Goal: Information Seeking & Learning: Learn about a topic

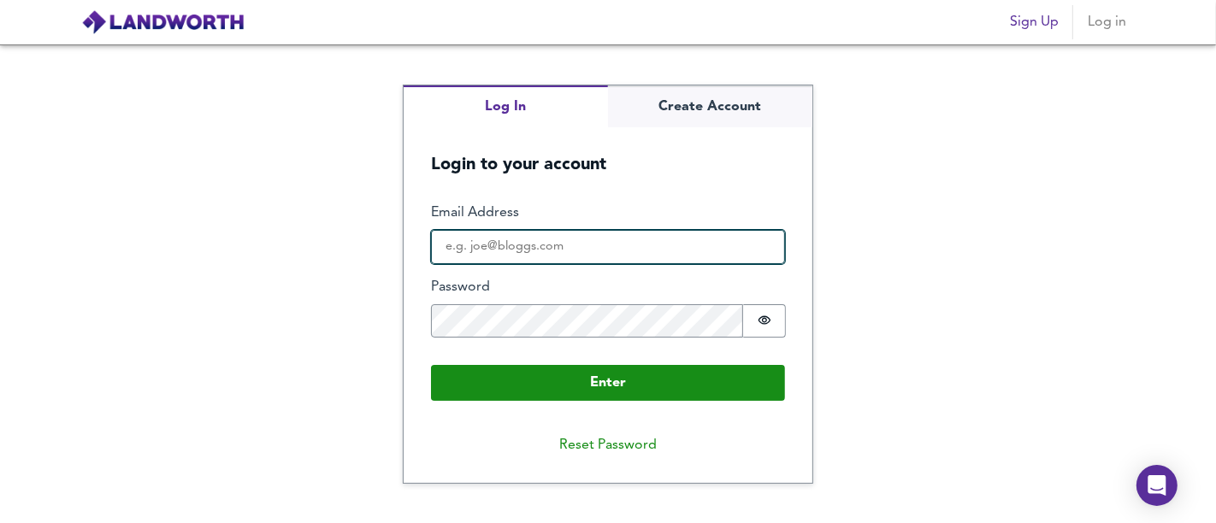
drag, startPoint x: 469, startPoint y: 252, endPoint x: 483, endPoint y: 256, distance: 14.1
click at [469, 252] on input "Email Address" at bounding box center [608, 247] width 354 height 34
type input "[EMAIL_ADDRESS][DOMAIN_NAME]"
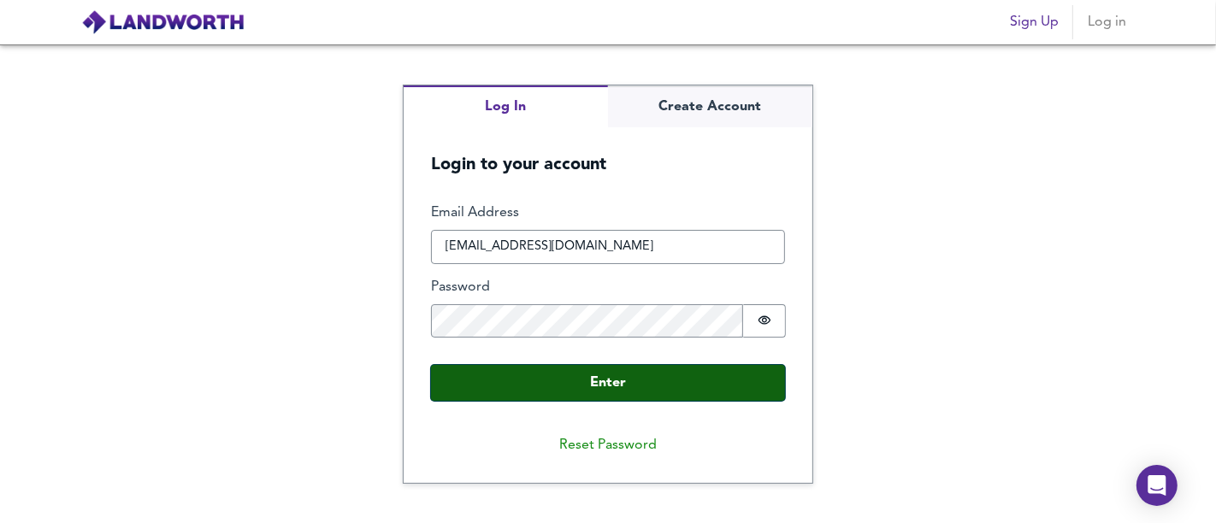
click at [649, 380] on button "Enter" at bounding box center [608, 383] width 354 height 36
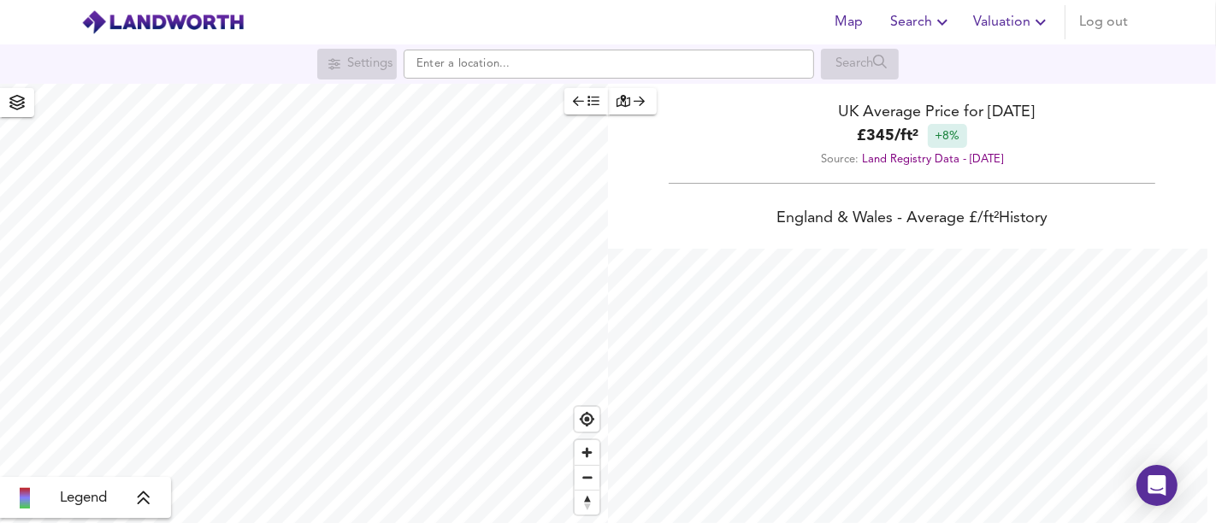
scroll to position [523, 1216]
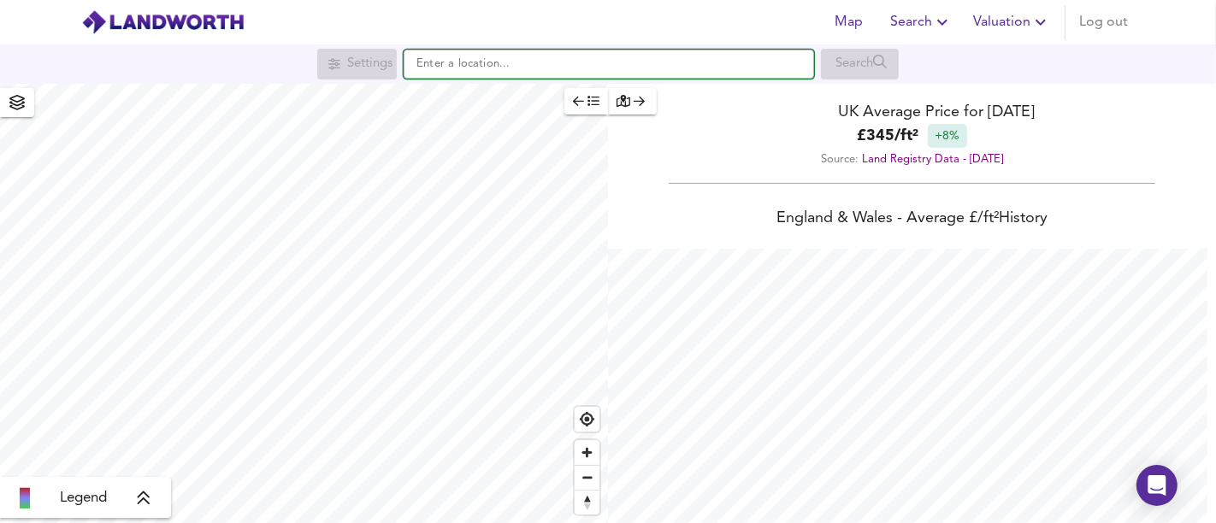
click at [573, 66] on input "text" at bounding box center [609, 64] width 410 height 29
paste input "[STREET_ADDRESS]"
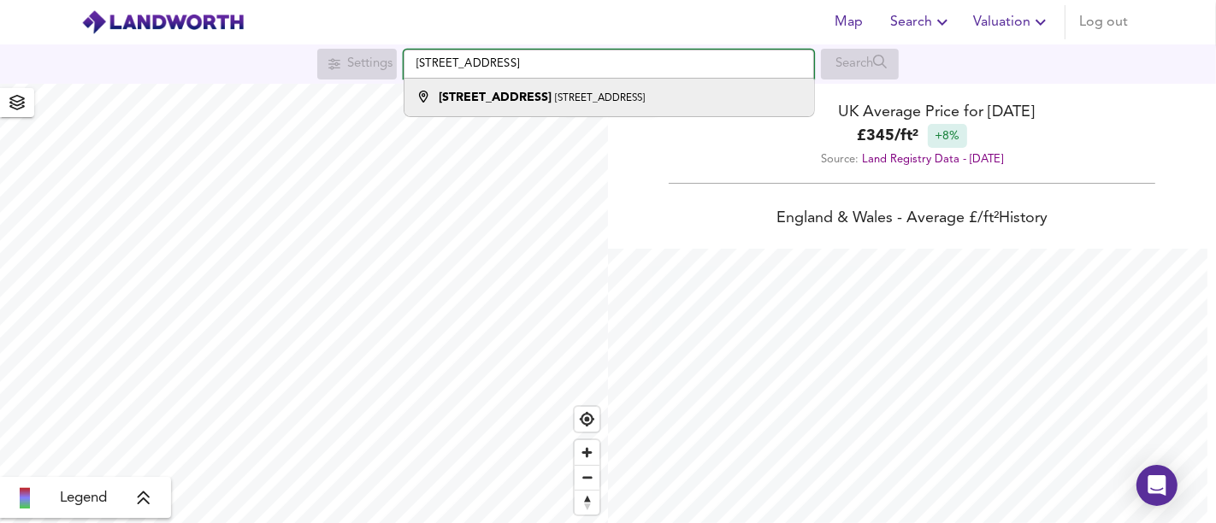
type input "[STREET_ADDRESS]"
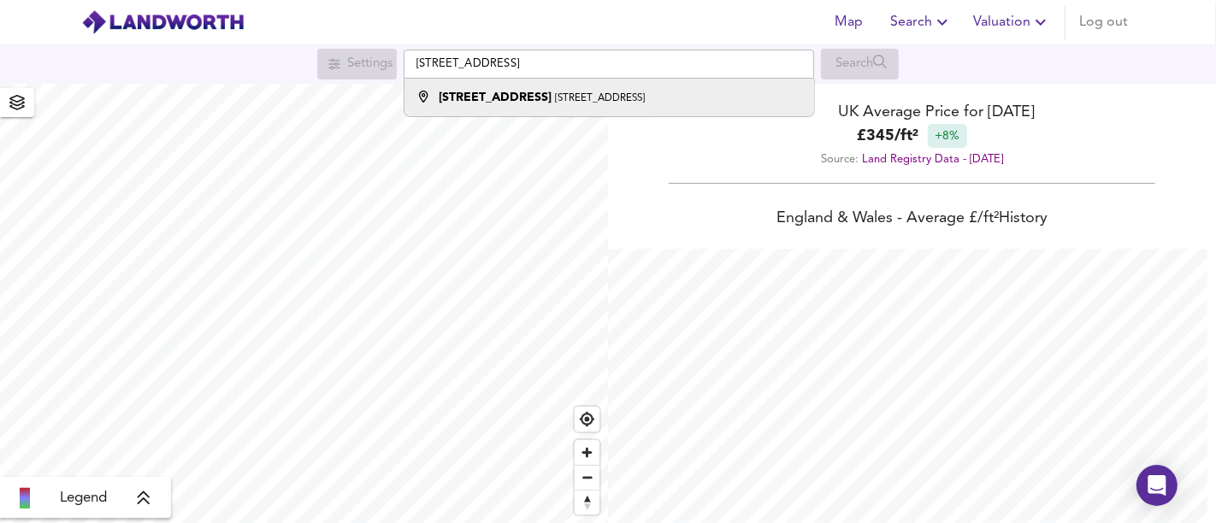
click at [610, 103] on small "[STREET_ADDRESS]" at bounding box center [600, 98] width 90 height 10
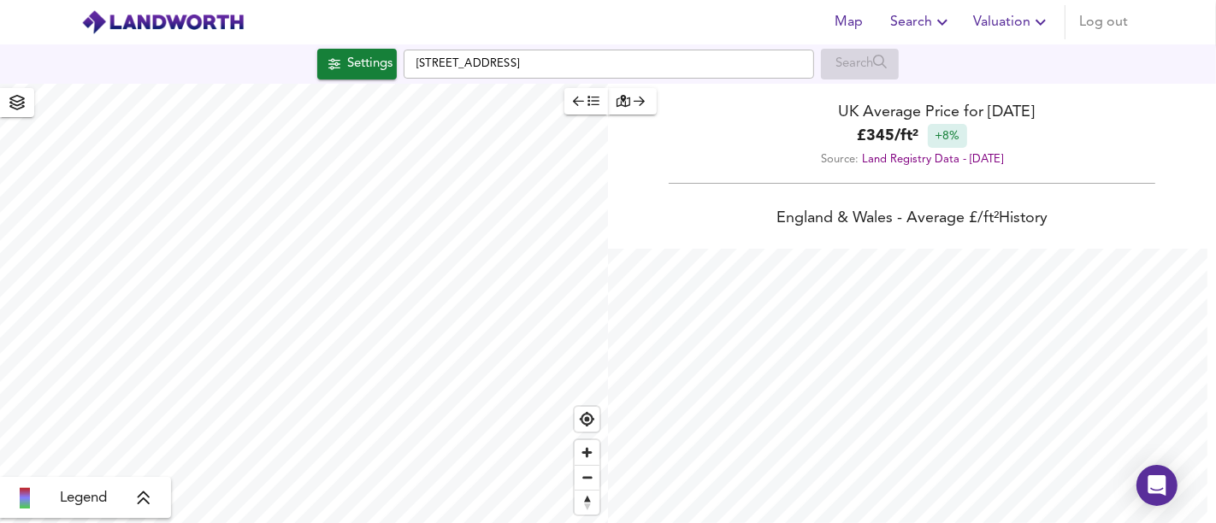
checkbox input "false"
checkbox input "true"
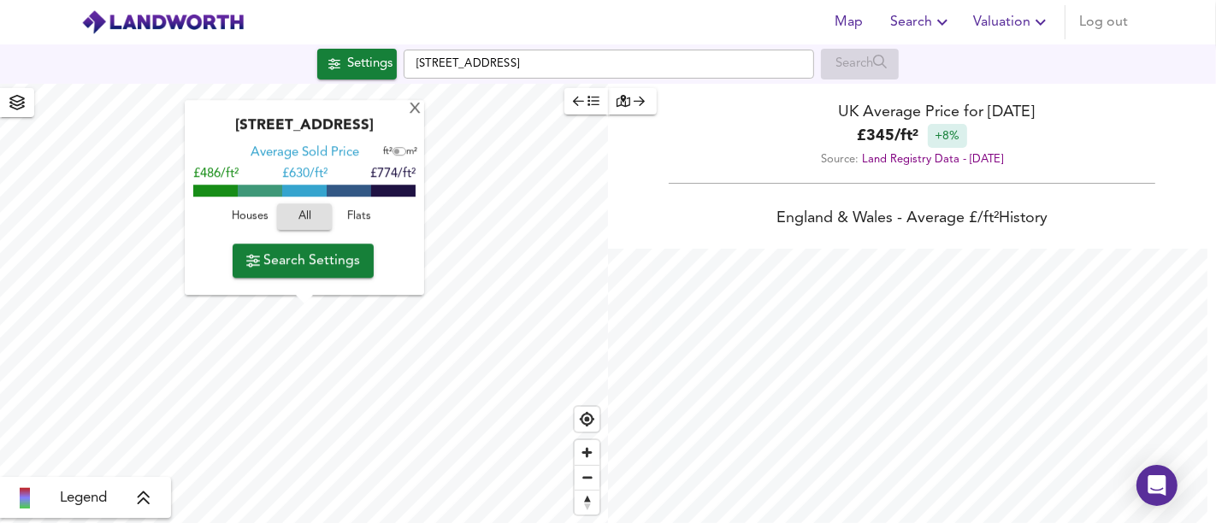
click at [252, 218] on span "Houses" at bounding box center [250, 218] width 46 height 20
click at [382, 220] on button "Flats" at bounding box center [359, 217] width 55 height 27
click at [329, 252] on span "Search Settings" at bounding box center [303, 261] width 114 height 24
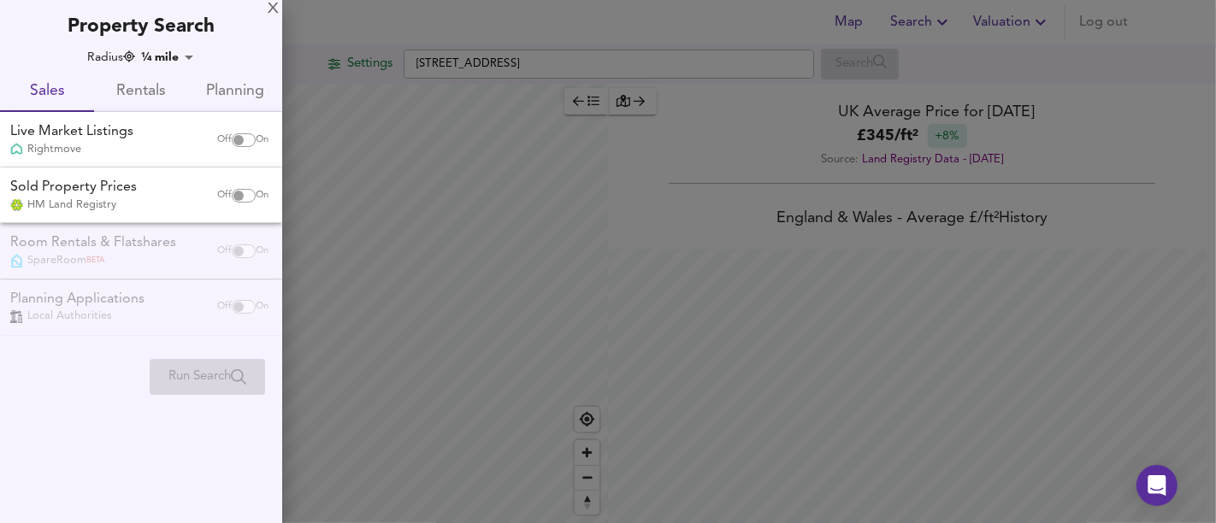
click at [232, 145] on input "checkbox" at bounding box center [238, 140] width 41 height 14
checkbox input "true"
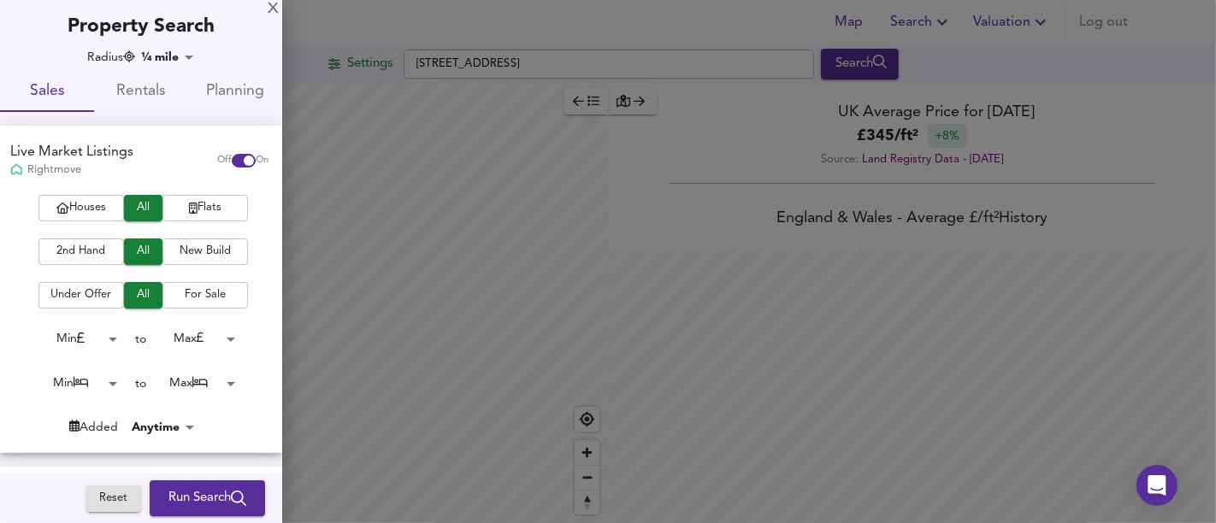
click at [192, 218] on button "Flats" at bounding box center [204, 208] width 85 height 27
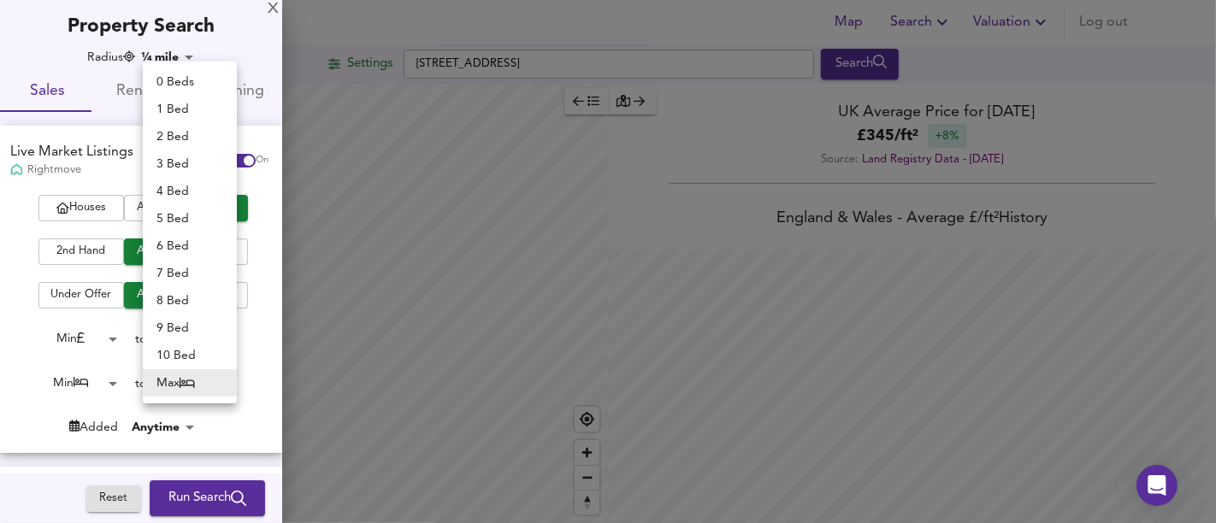
click at [205, 380] on body "Map Search Valuation Log out Settings [STREET_ADDRESS] Search Legend UK Average…" at bounding box center [608, 261] width 1216 height 523
click at [180, 105] on li "1 Bed" at bounding box center [190, 109] width 94 height 27
type input "1"
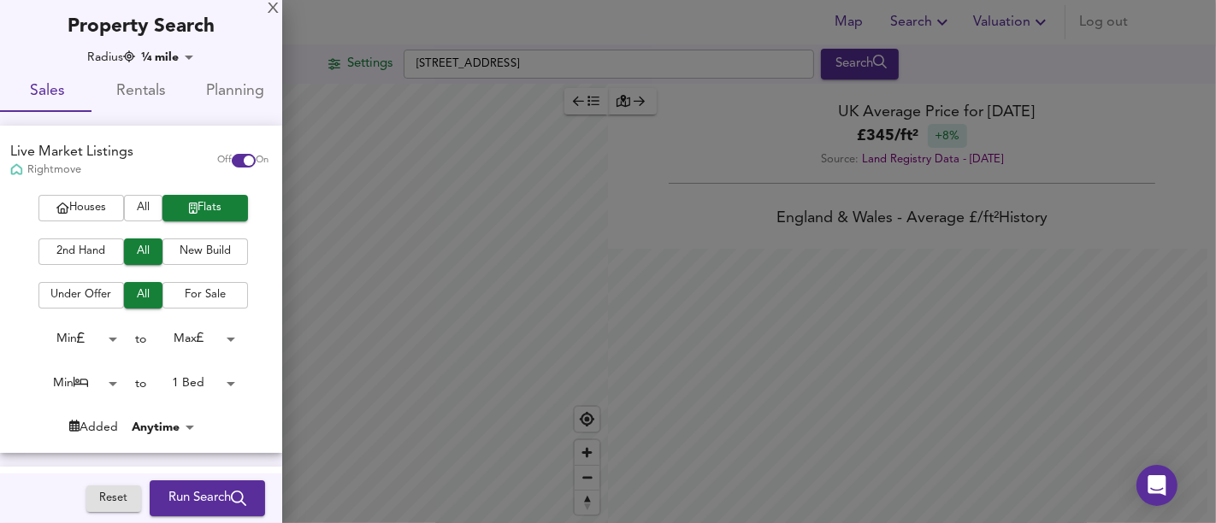
click at [215, 490] on span "Run Search" at bounding box center [207, 498] width 78 height 22
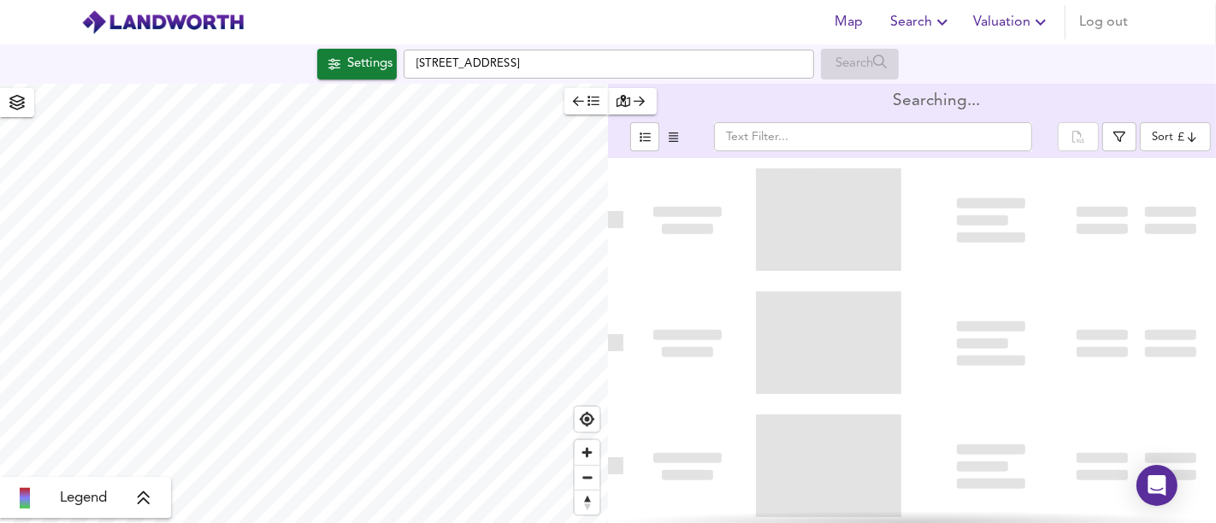
type input "bestdeal"
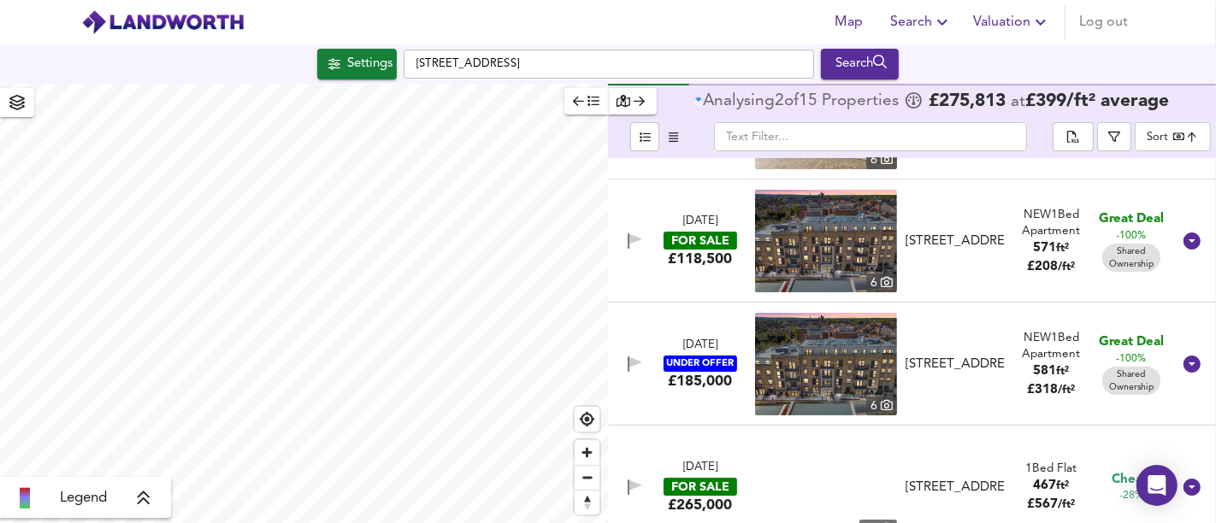
scroll to position [474, 0]
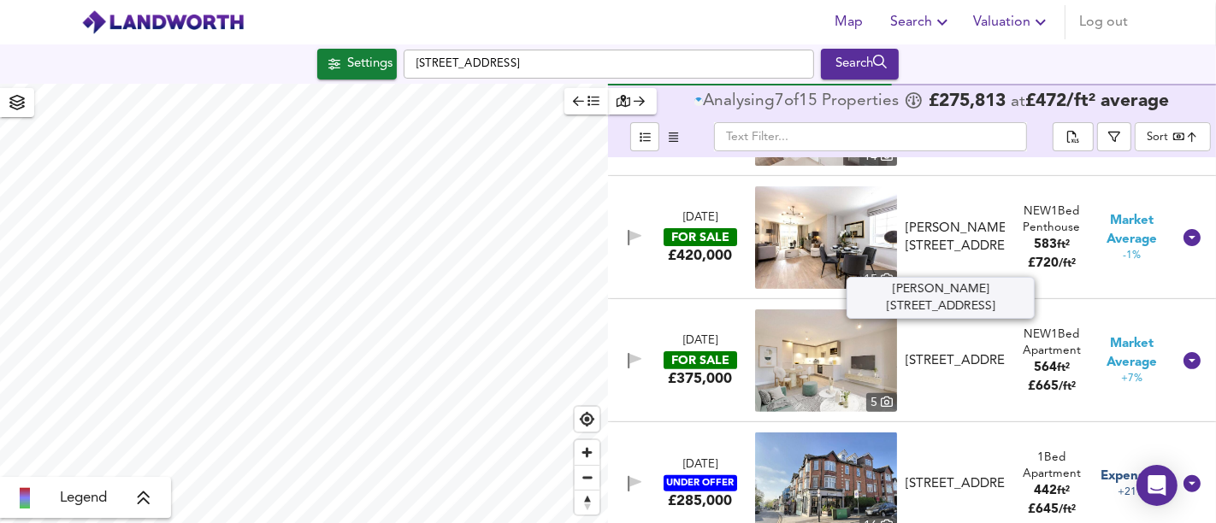
drag, startPoint x: 964, startPoint y: 223, endPoint x: 933, endPoint y: 235, distance: 33.8
click at [1024, 220] on div "NEW 1 Bed Penthouse" at bounding box center [1051, 219] width 80 height 33
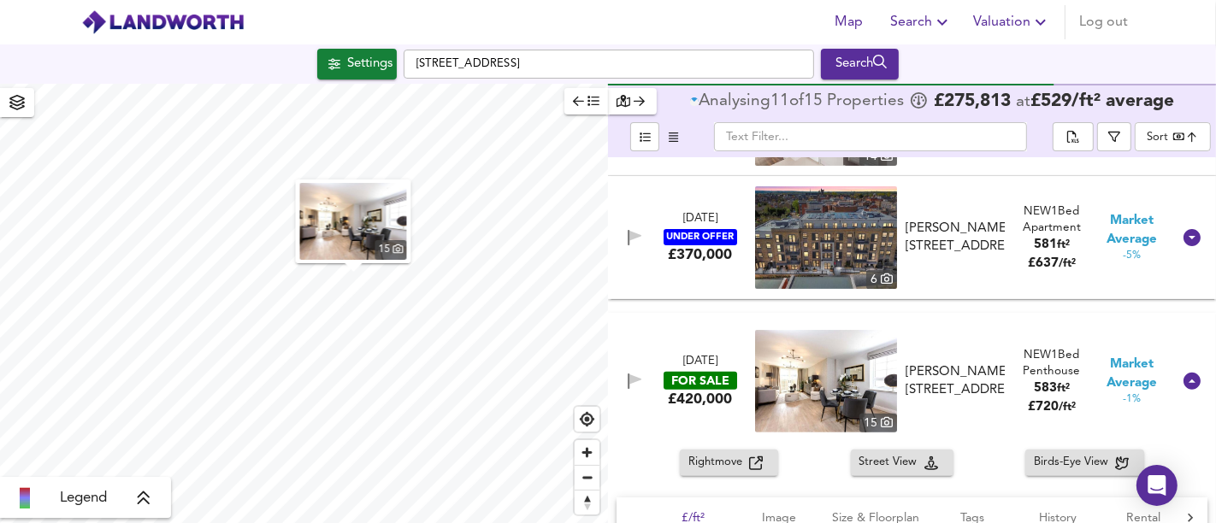
click at [381, 235] on img "button" at bounding box center [353, 221] width 107 height 77
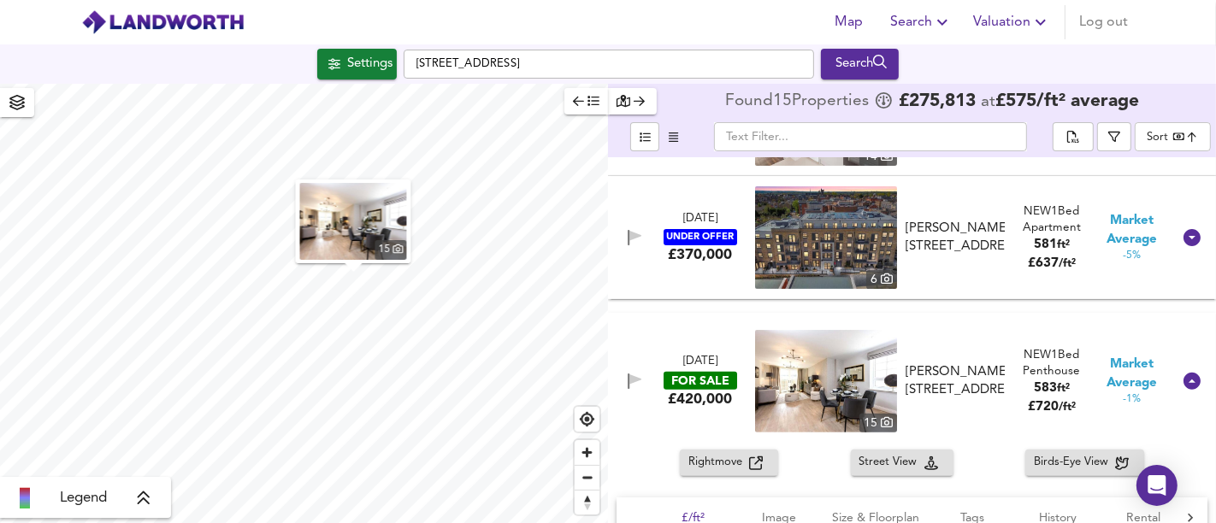
scroll to position [664, 0]
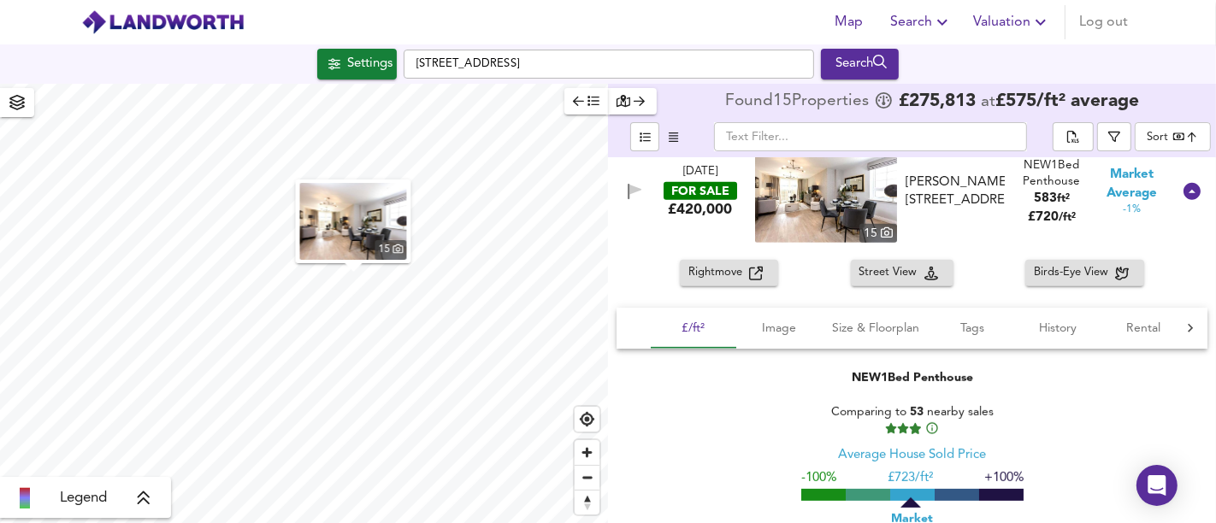
click at [713, 228] on div "[DATE] FOR SALE £420,000 [STREET_ADDRESS][GEOGRAPHIC_DATA][PERSON_NAME][PERSON_…" at bounding box center [891, 191] width 560 height 103
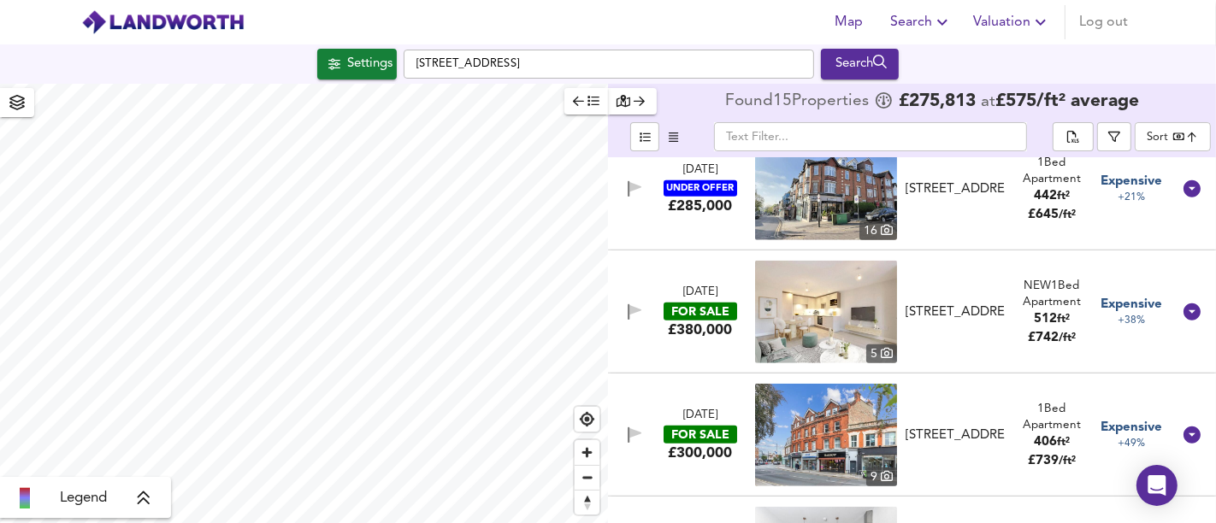
scroll to position [1045, 0]
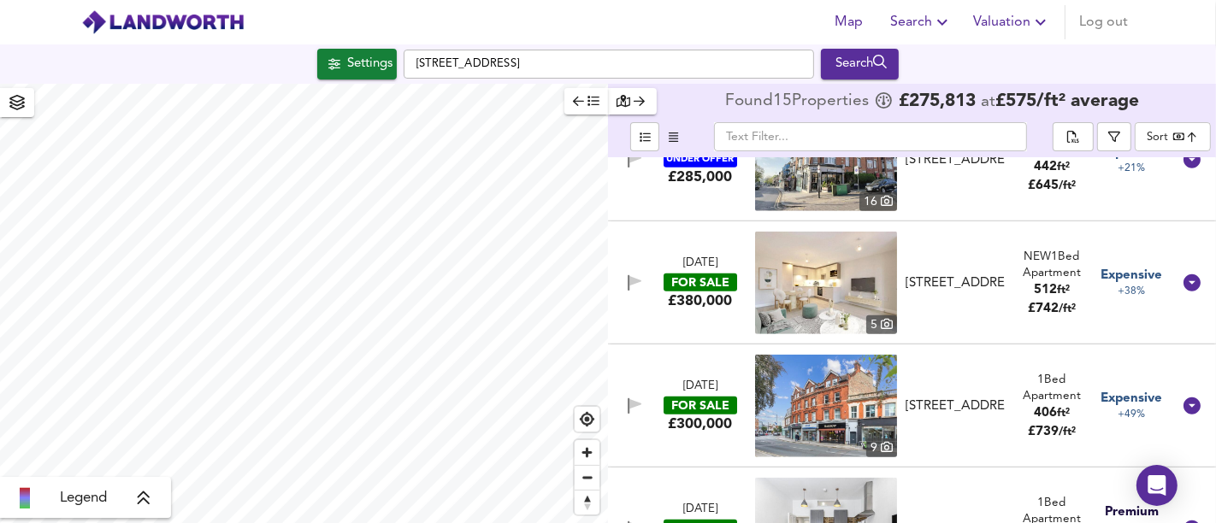
click at [712, 286] on div "FOR SALE" at bounding box center [700, 283] width 74 height 18
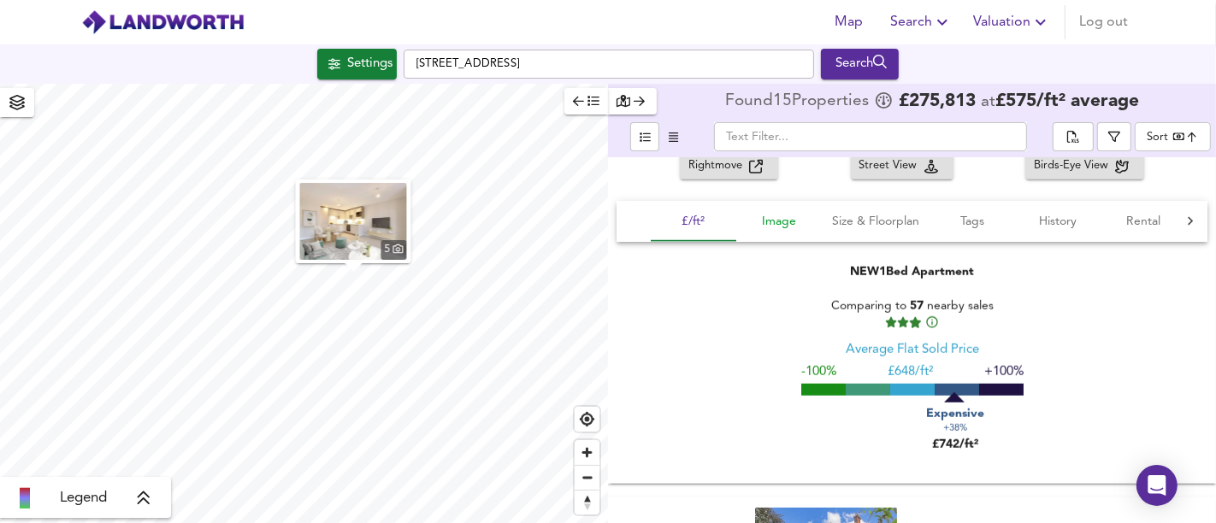
scroll to position [1140, 0]
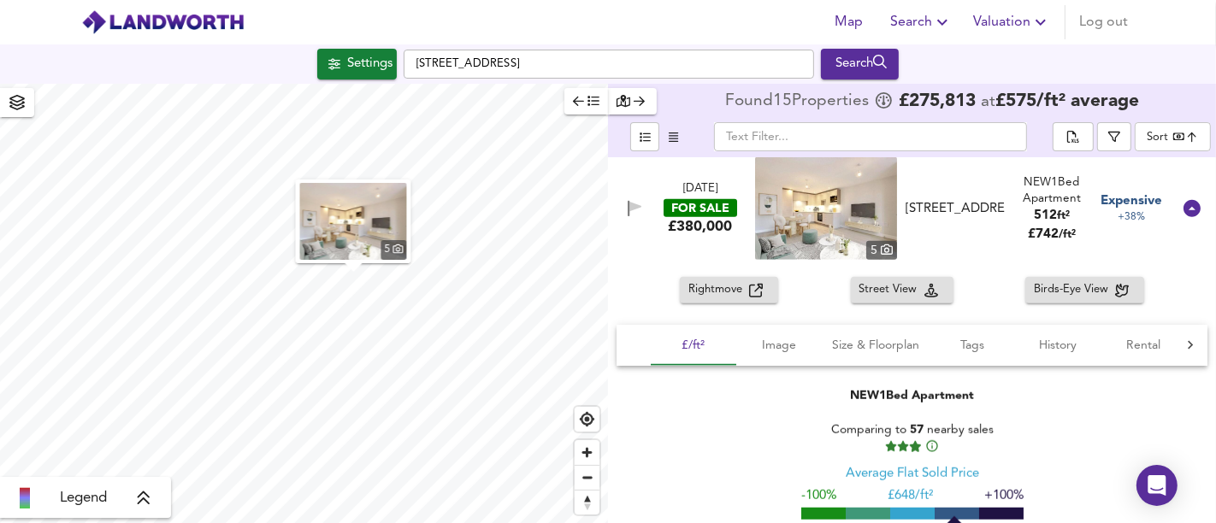
click at [730, 245] on div "[DATE] FOR SALE £380,000 [STREET_ADDRESS] Lightfield, [GEOGRAPHIC_DATA], [GEOGR…" at bounding box center [891, 208] width 560 height 103
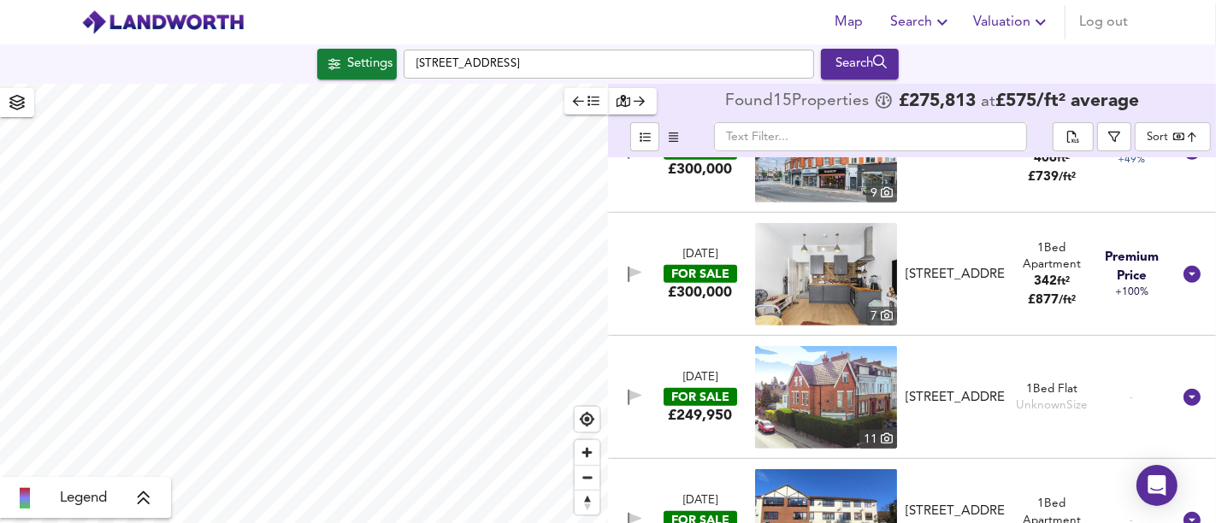
scroll to position [1329, 0]
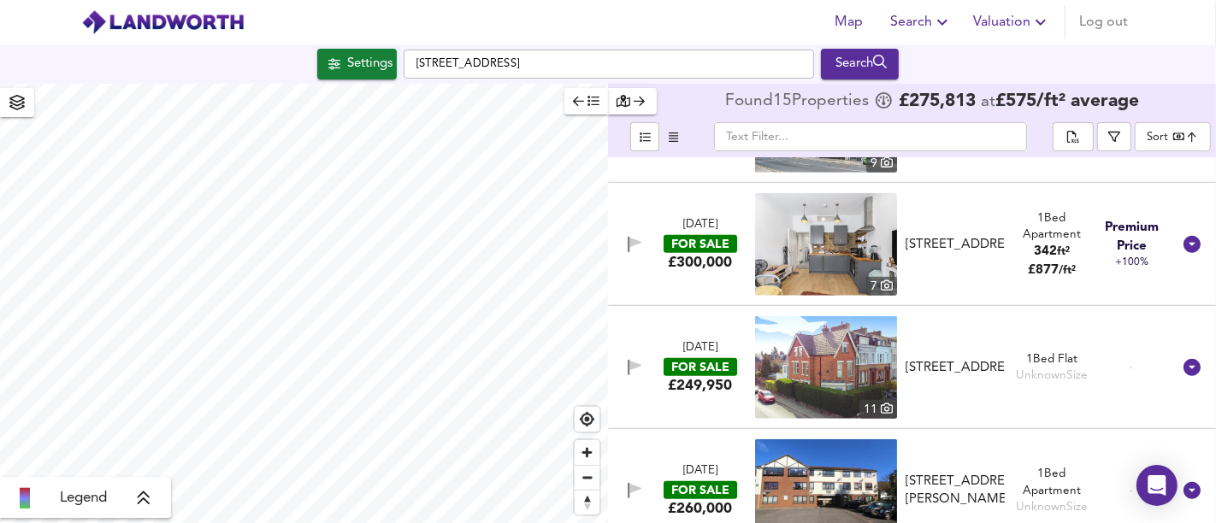
click at [703, 271] on div "[DATE] FOR SALE £300,000 [STREET_ADDRESS] 1 Bed Apartment 342 ft² £ 877 / ft² P…" at bounding box center [891, 244] width 560 height 103
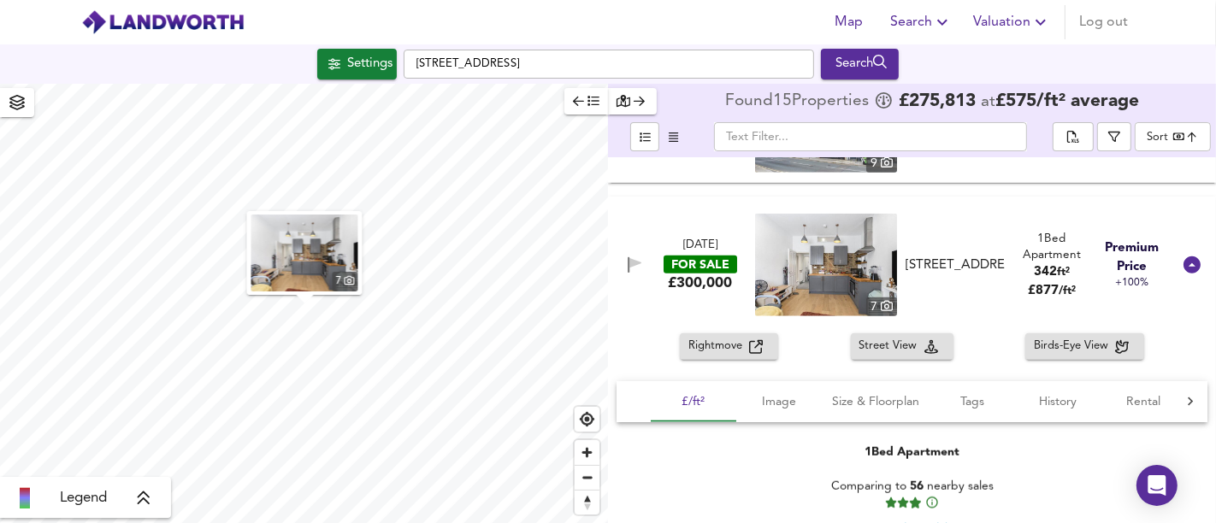
click at [759, 353] on div "Rightmove" at bounding box center [728, 347] width 81 height 20
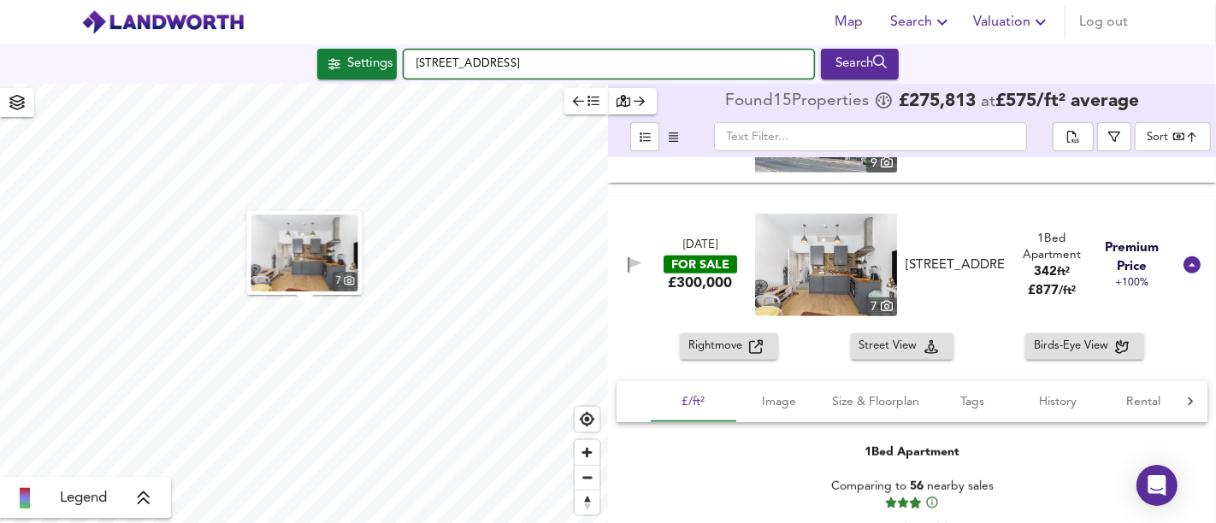
drag, startPoint x: 710, startPoint y: 67, endPoint x: 400, endPoint y: 69, distance: 310.3
click at [400, 69] on div "Settings [STREET_ADDRESS] Search" at bounding box center [608, 64] width 1216 height 31
